Goal: Task Accomplishment & Management: Complete application form

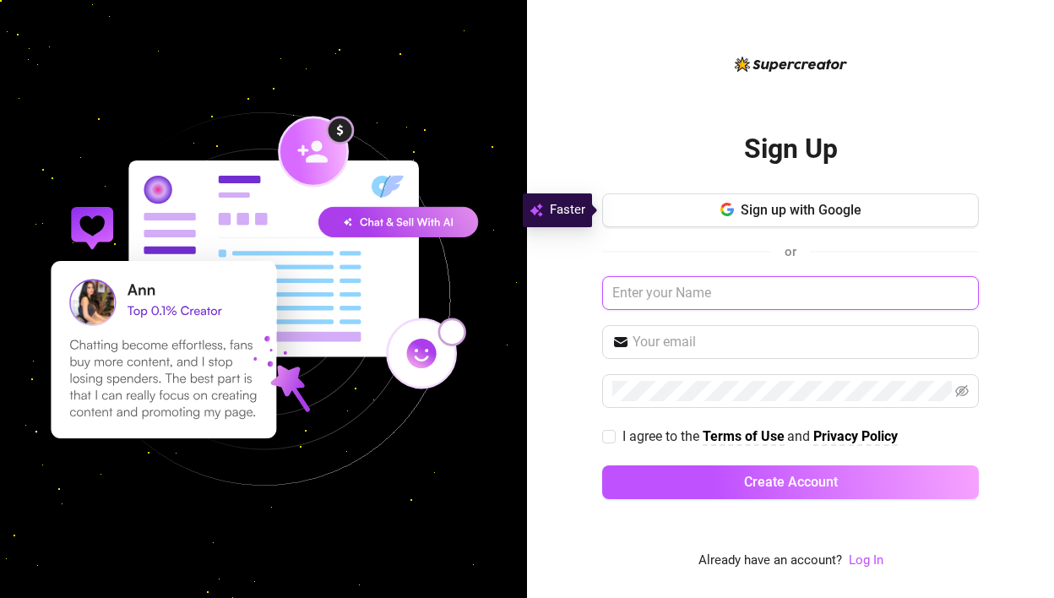
click at [733, 298] on input "text" at bounding box center [790, 293] width 377 height 34
click at [751, 292] on input "text" at bounding box center [790, 293] width 377 height 34
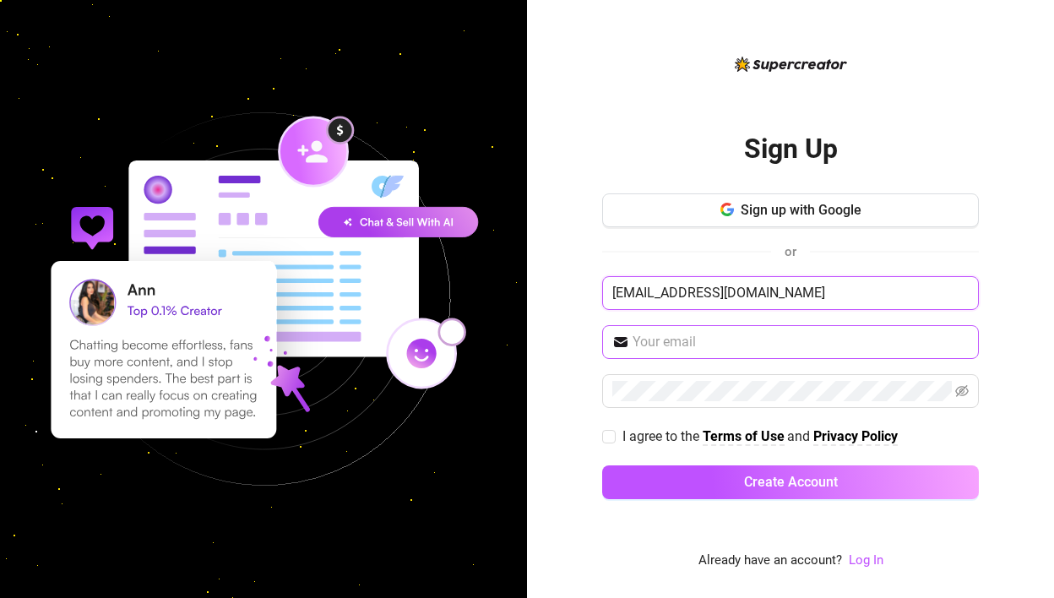
type input "[EMAIL_ADDRESS][DOMAIN_NAME]"
click at [691, 343] on input "text" at bounding box center [801, 342] width 336 height 20
click at [814, 278] on input "[EMAIL_ADDRESS][DOMAIN_NAME]" at bounding box center [790, 293] width 377 height 34
drag, startPoint x: 820, startPoint y: 288, endPoint x: 578, endPoint y: 285, distance: 242.5
click at [578, 285] on div "Sign Up Sign up with Google or [EMAIL_ADDRESS][DOMAIN_NAME] I agree to the Term…" at bounding box center [790, 299] width 527 height 598
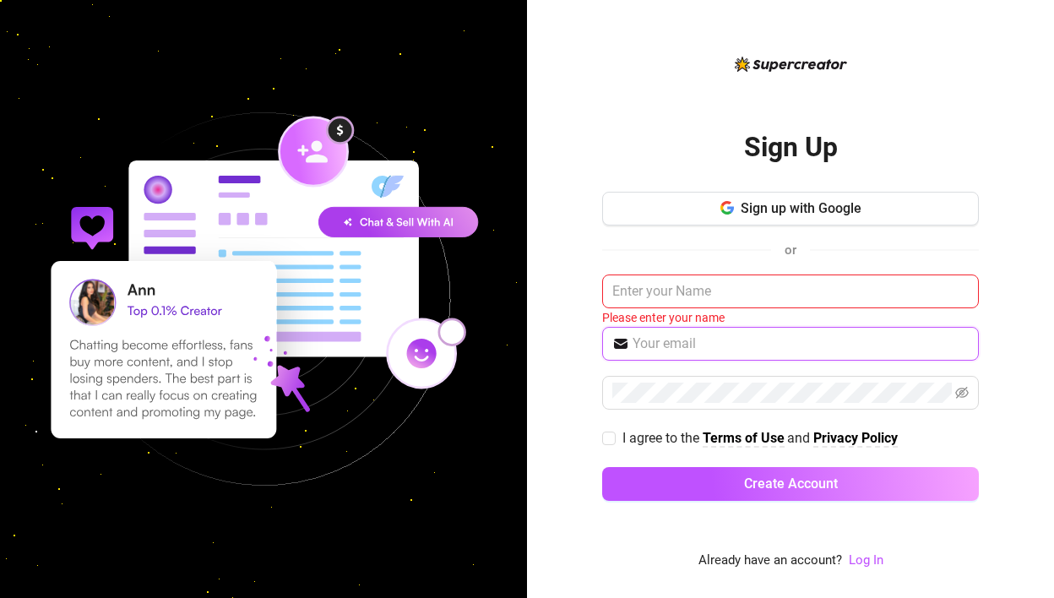
click at [670, 335] on input "text" at bounding box center [801, 344] width 336 height 20
paste input "[EMAIL_ADDRESS][DOMAIN_NAME]"
type input "[EMAIL_ADDRESS][DOMAIN_NAME]"
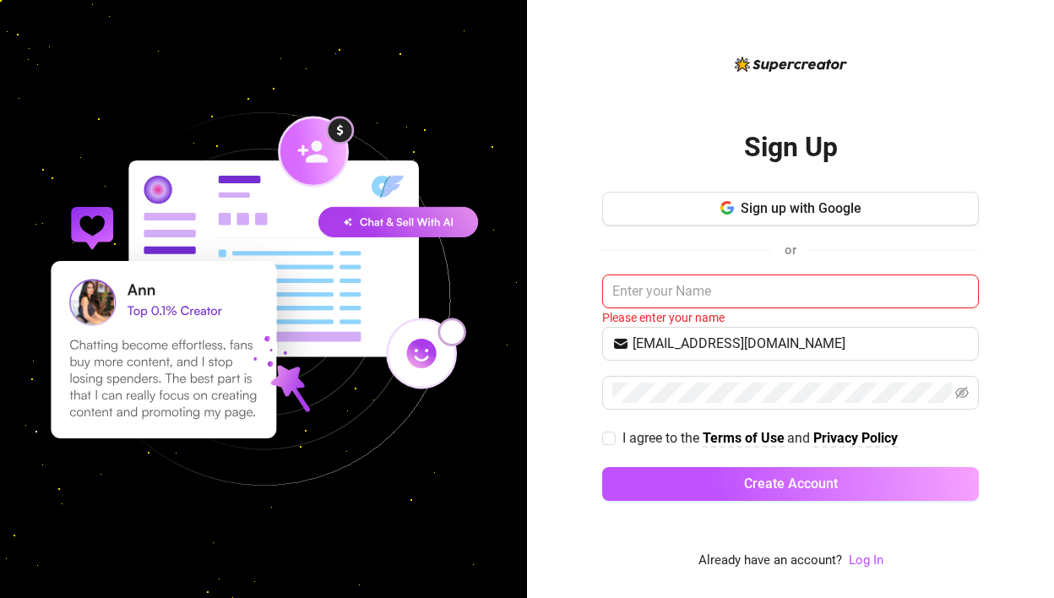
click at [688, 283] on input "text" at bounding box center [790, 292] width 377 height 34
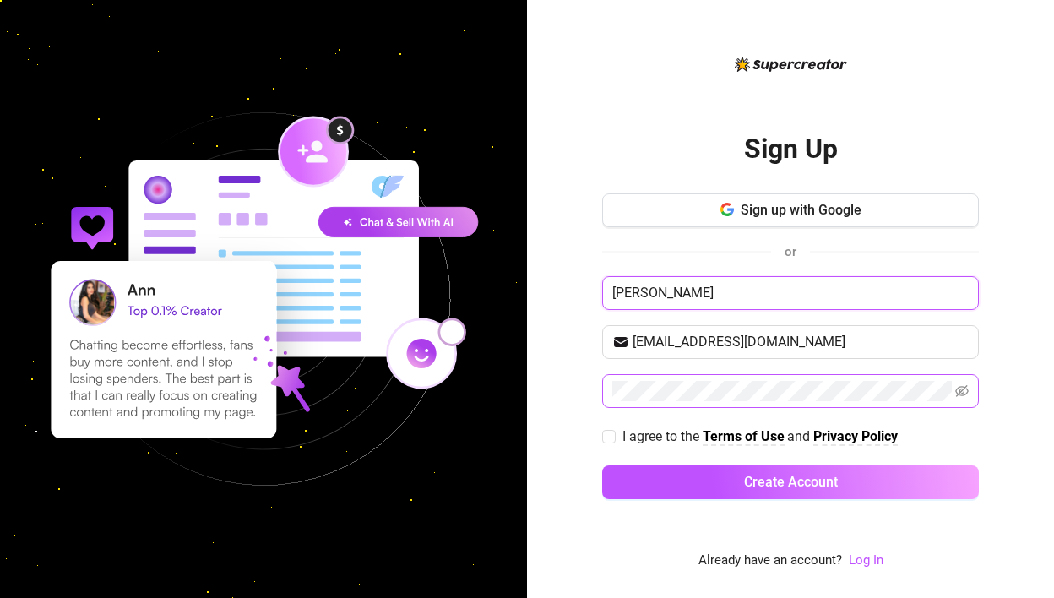
type input "[PERSON_NAME]"
click at [967, 391] on icon "eye-invisible" at bounding box center [963, 391] width 14 height 12
click at [610, 439] on input "I agree to the Terms of Use and Privacy Policy" at bounding box center [608, 436] width 12 height 12
checkbox input "true"
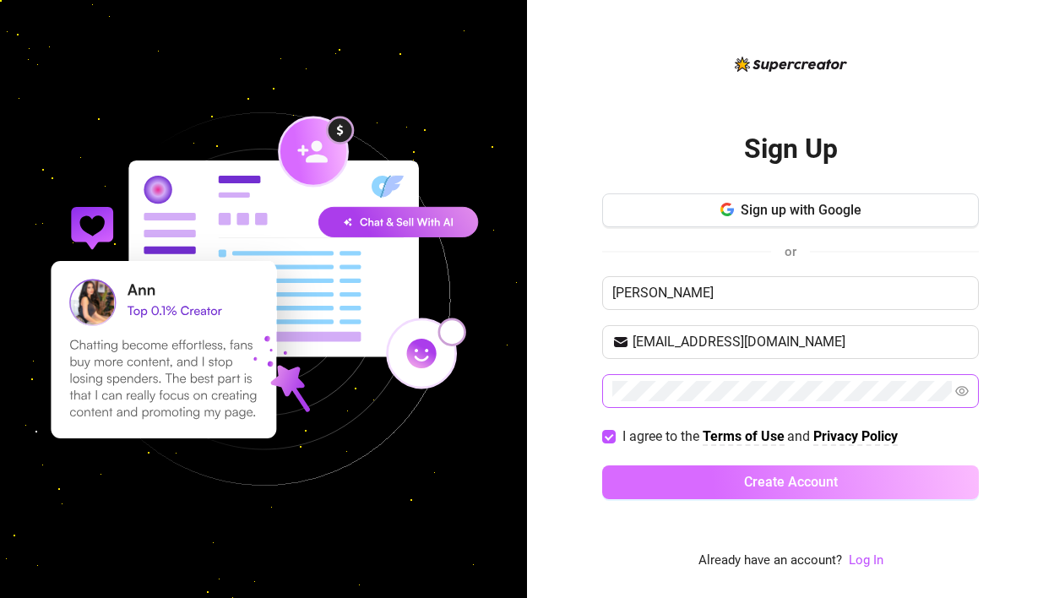
click at [874, 491] on button "Create Account" at bounding box center [790, 483] width 377 height 34
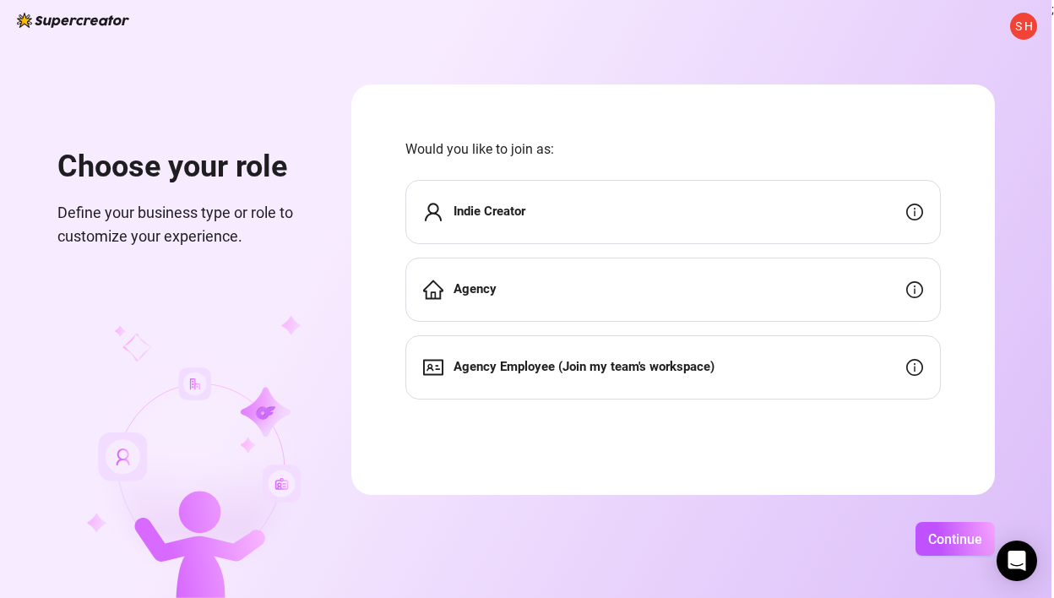
click at [622, 221] on div "Indie Creator" at bounding box center [674, 212] width 536 height 64
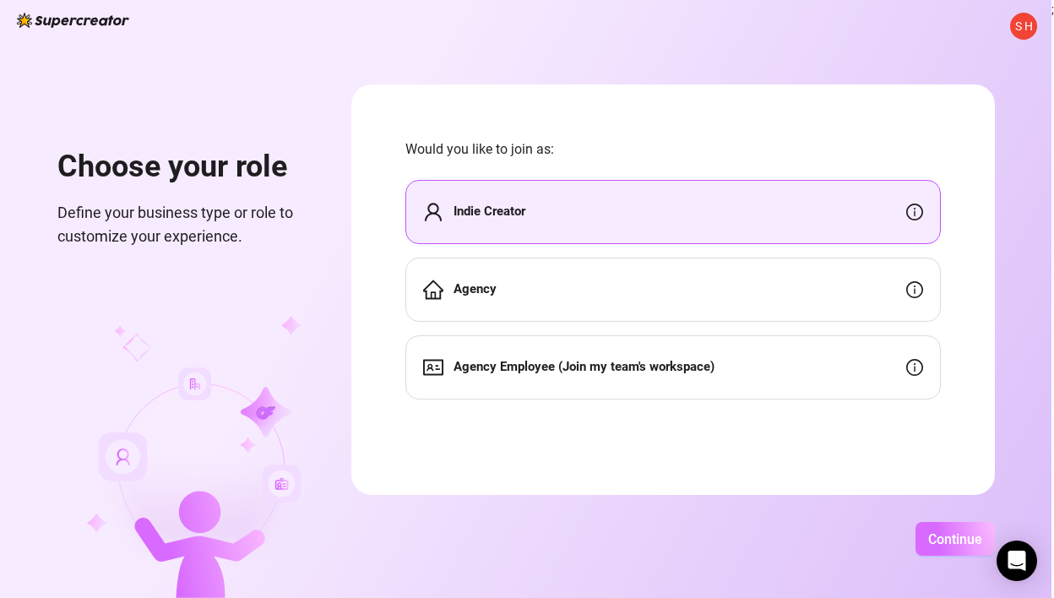
click at [937, 544] on span "Continue" at bounding box center [956, 539] width 54 height 16
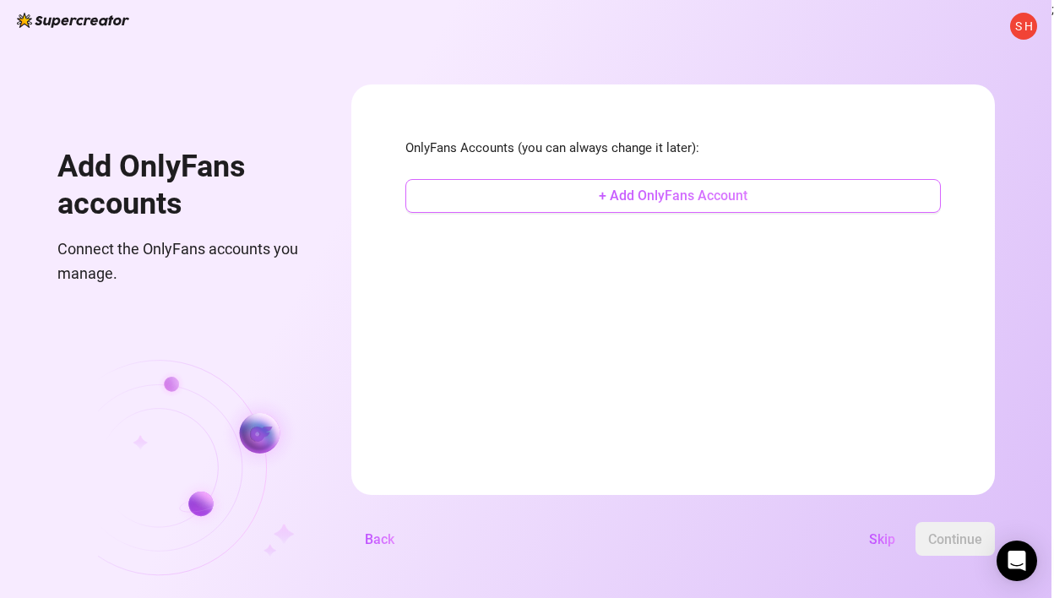
click at [601, 202] on span "+ Add OnlyFans Account" at bounding box center [673, 196] width 149 height 16
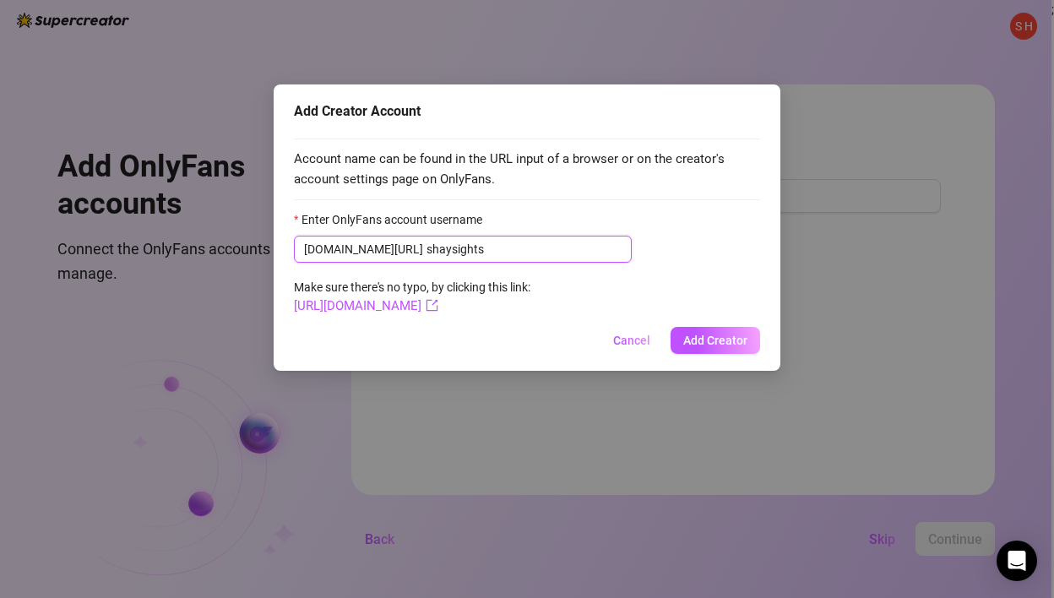
click at [427, 248] on input "shaysights" at bounding box center [524, 249] width 195 height 19
type input "shay_sights"
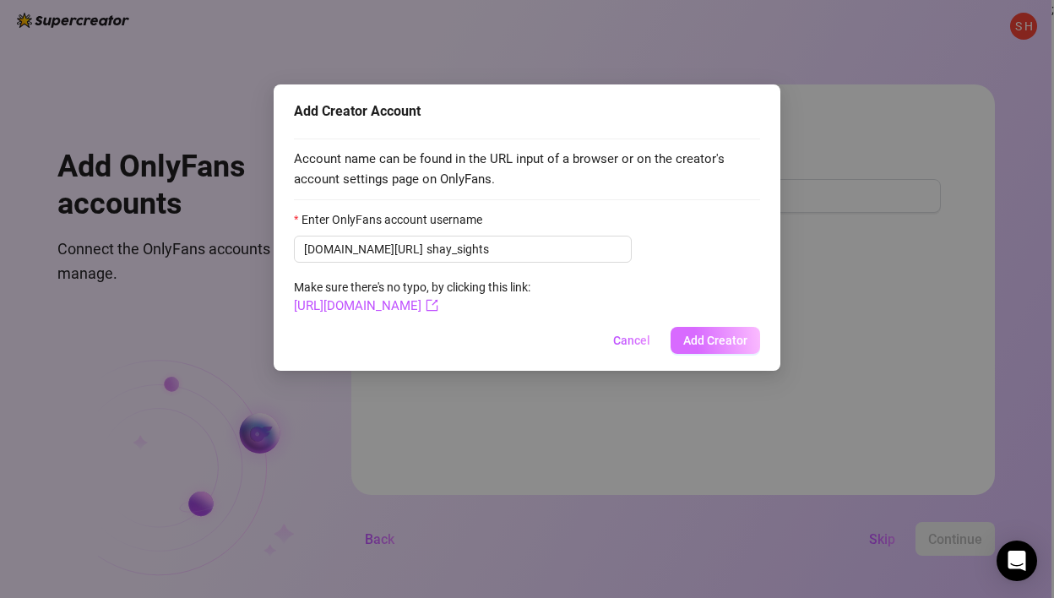
click at [726, 332] on button "Add Creator" at bounding box center [716, 340] width 90 height 27
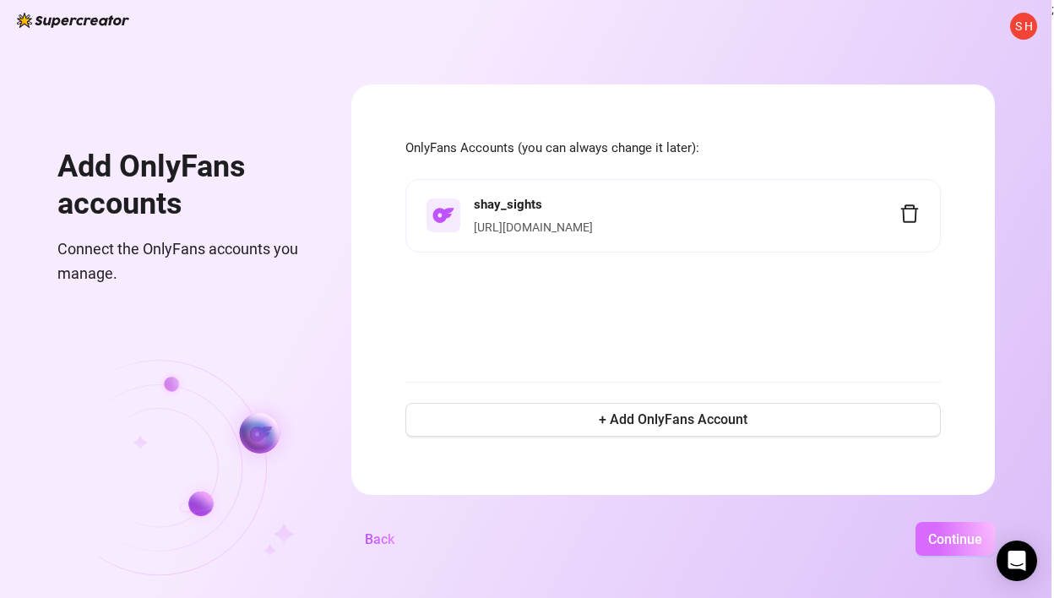
click at [959, 547] on span "Continue" at bounding box center [956, 539] width 54 height 16
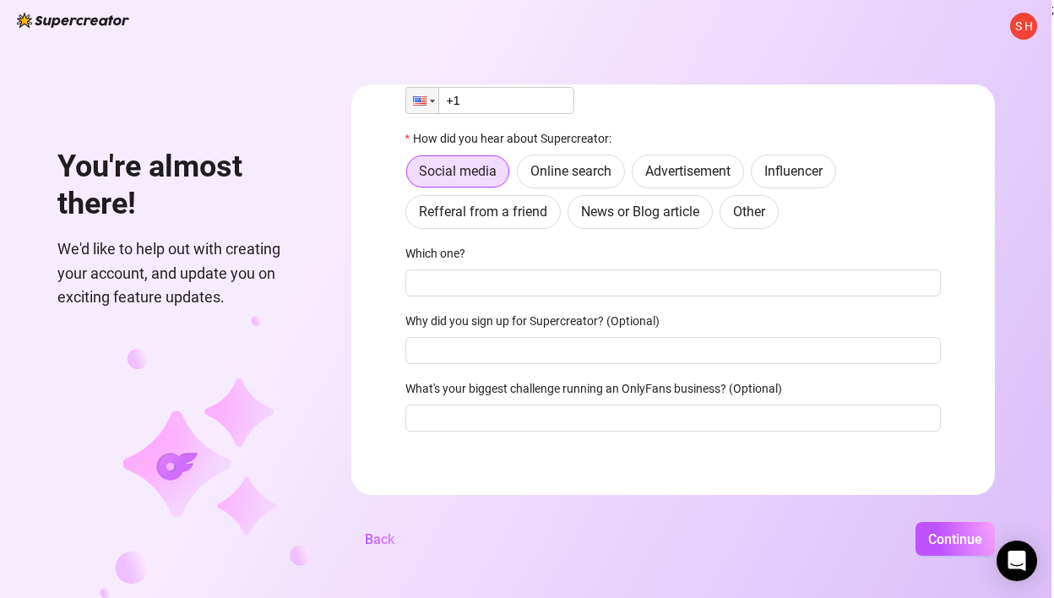
scroll to position [132, 0]
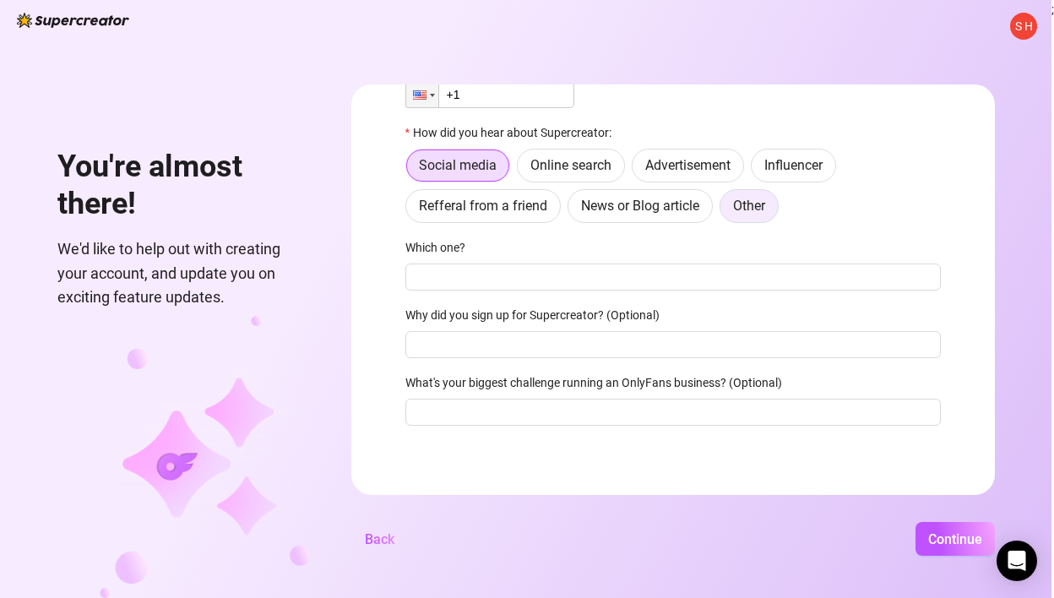
click at [765, 206] on span "Other" at bounding box center [749, 206] width 32 height 16
click at [725, 210] on input "Other" at bounding box center [725, 210] width 0 height 0
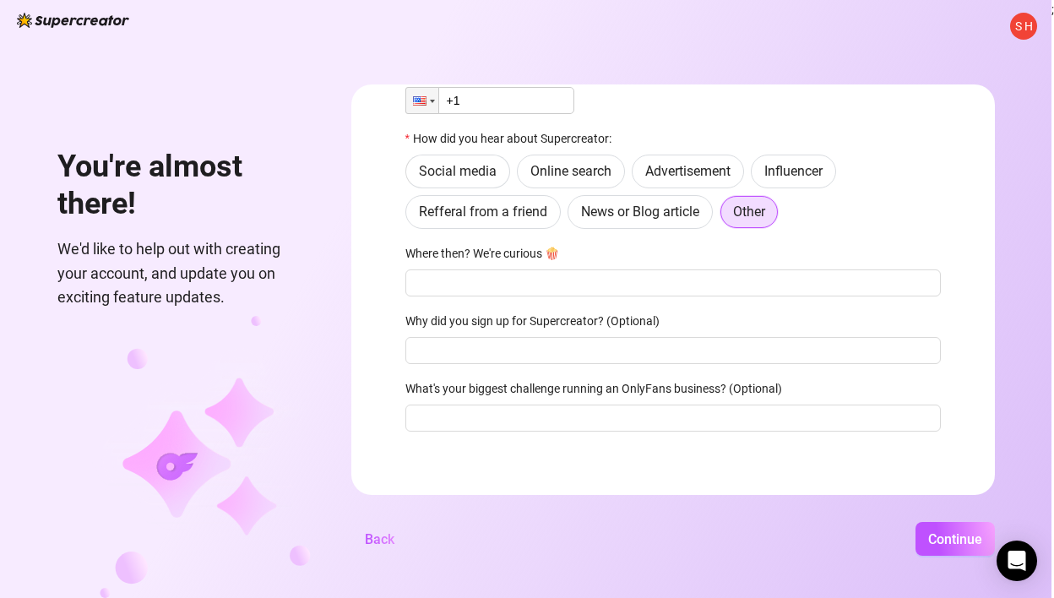
scroll to position [128, 0]
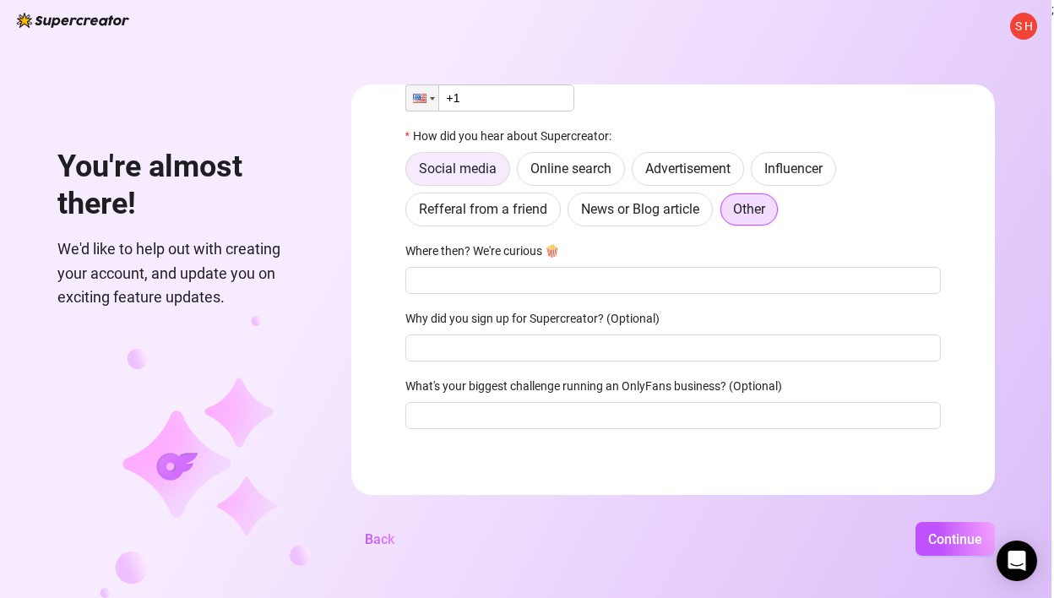
click at [479, 166] on span "Social media" at bounding box center [458, 169] width 78 height 16
click at [411, 173] on input "Social media" at bounding box center [411, 173] width 0 height 0
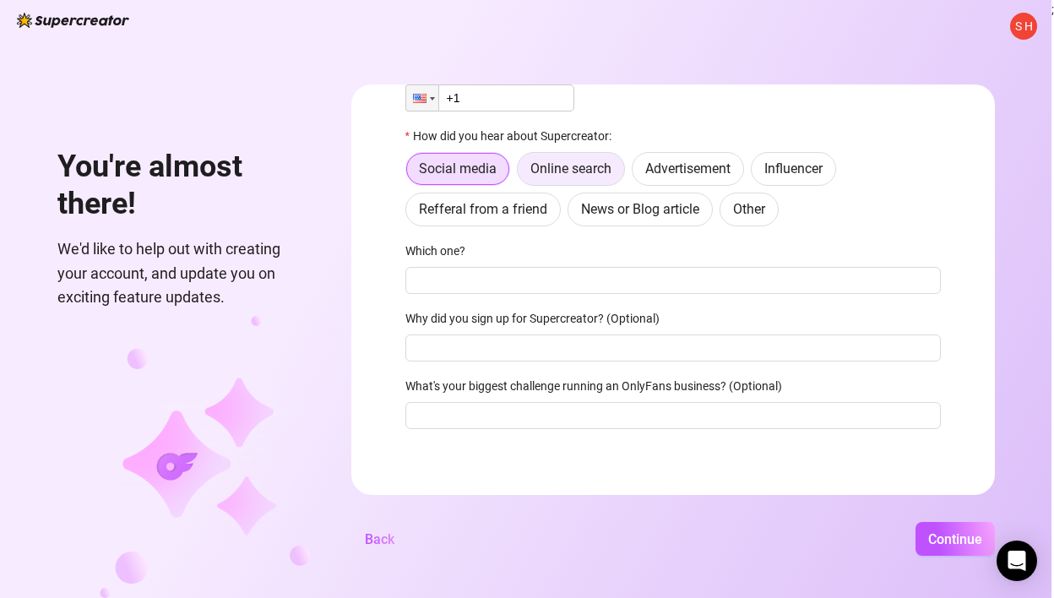
click at [600, 168] on span "Online search" at bounding box center [571, 169] width 81 height 16
click at [522, 173] on input "Online search" at bounding box center [522, 173] width 0 height 0
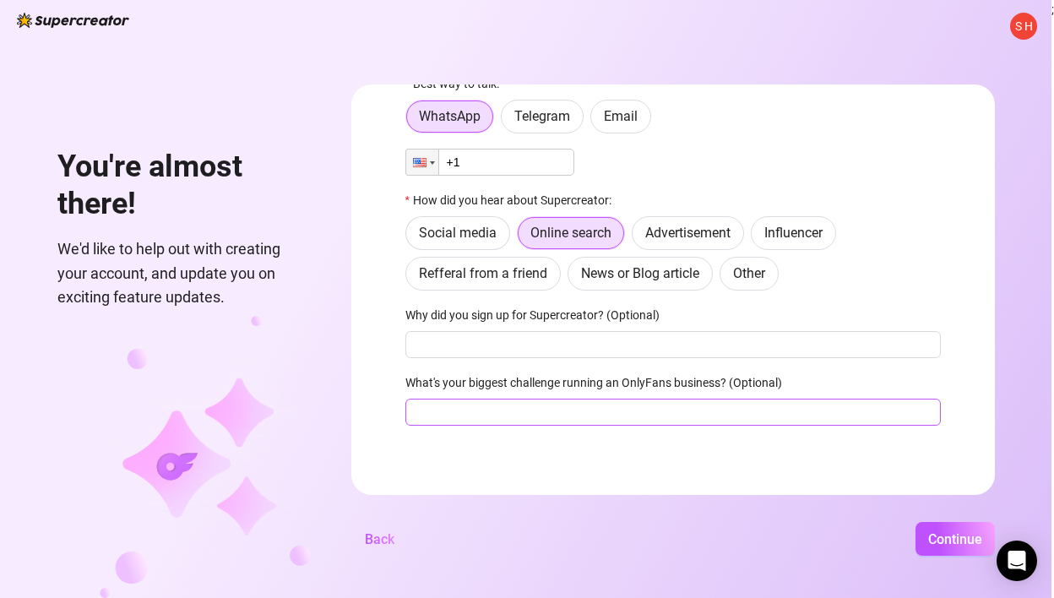
scroll to position [0, 0]
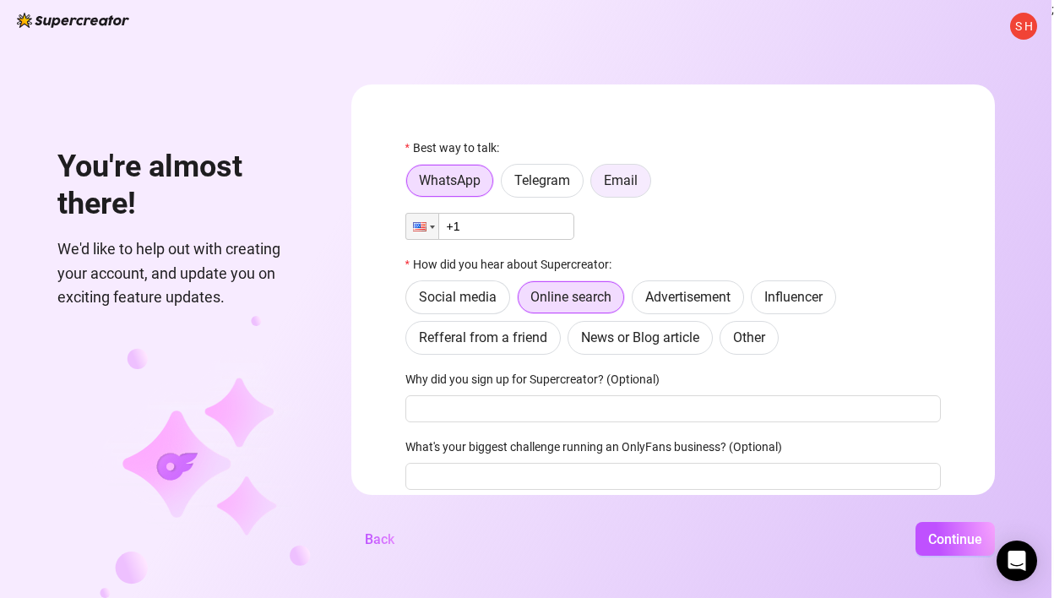
click at [626, 182] on span "Email" at bounding box center [621, 180] width 34 height 16
click at [596, 185] on input "Email" at bounding box center [596, 185] width 0 height 0
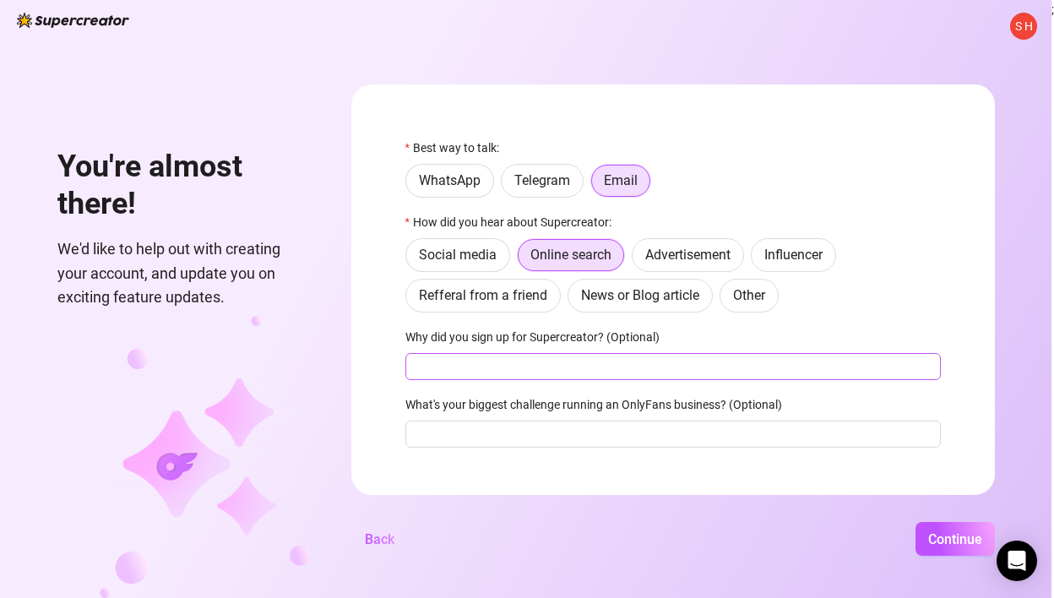
scroll to position [22, 0]
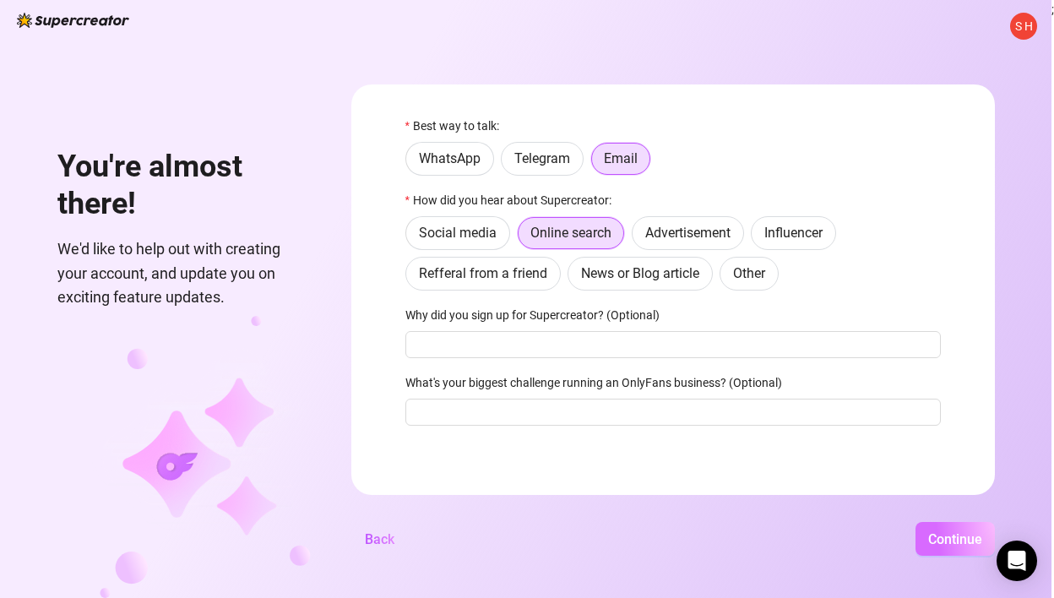
click at [949, 535] on span "Continue" at bounding box center [956, 539] width 54 height 16
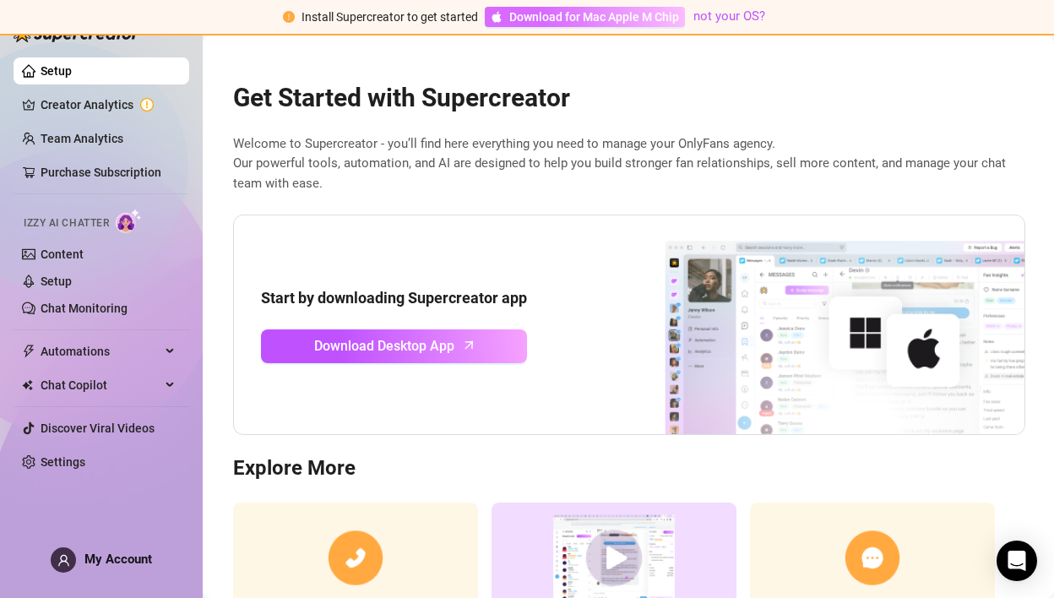
click at [611, 14] on span "Download for Mac Apple M Chip" at bounding box center [594, 17] width 170 height 19
